Goal: Information Seeking & Learning: Learn about a topic

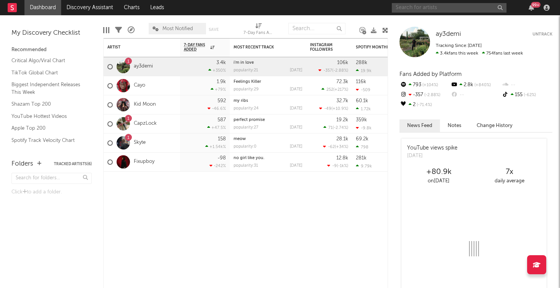
click at [439, 7] on input "text" at bounding box center [449, 8] width 115 height 10
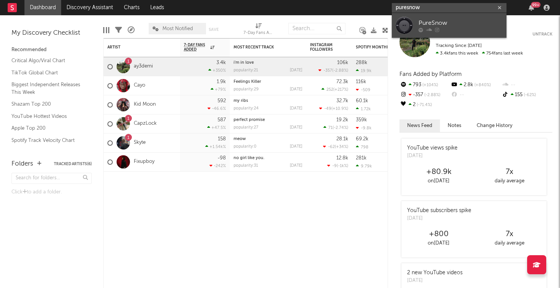
type input "puresnow"
click at [420, 28] on icon at bounding box center [420, 30] width 5 height 5
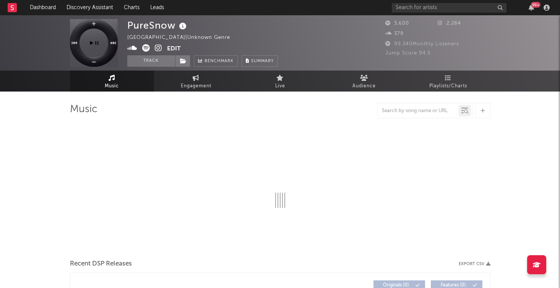
select select "1w"
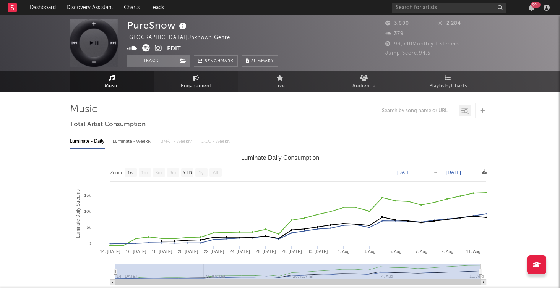
click at [173, 85] on link "Engagement" at bounding box center [196, 81] width 84 height 21
select select "1w"
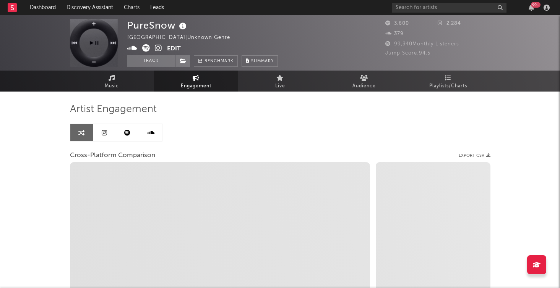
select select "1m"
